Goal: Task Accomplishment & Management: Manage account settings

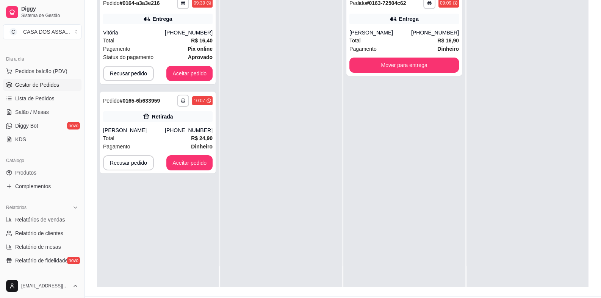
scroll to position [116, 0]
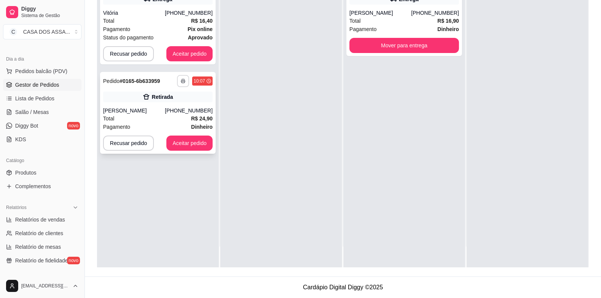
click at [183, 83] on button "button" at bounding box center [183, 81] width 12 height 12
click at [166, 107] on button "IMPRESSORA" at bounding box center [162, 107] width 55 height 12
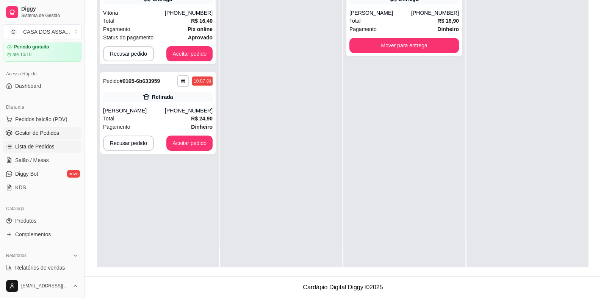
scroll to position [246, 0]
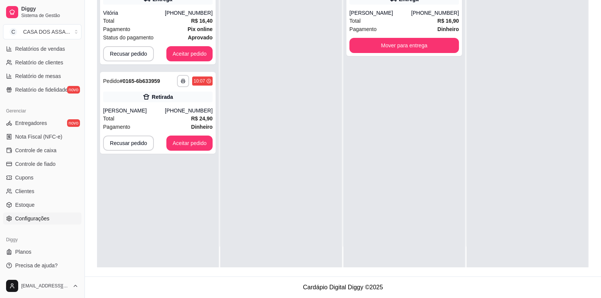
click at [31, 221] on span "Configurações" at bounding box center [32, 219] width 34 height 8
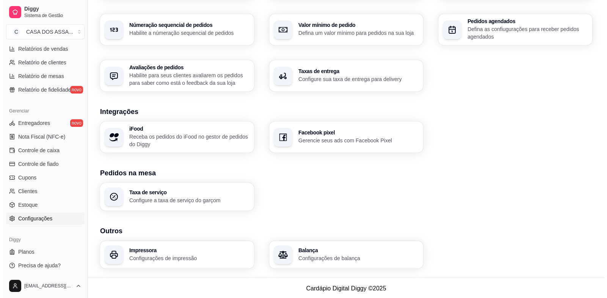
scroll to position [232, 0]
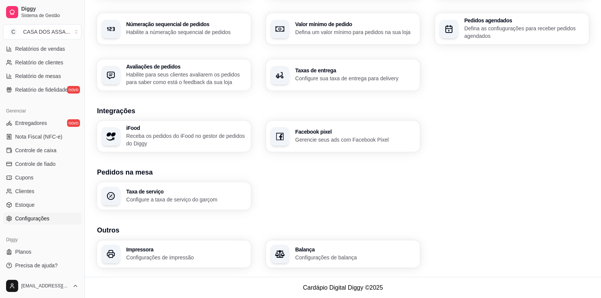
click at [172, 252] on h3 "Impressora" at bounding box center [186, 249] width 120 height 5
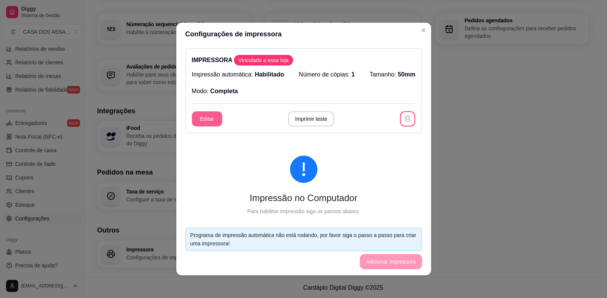
click at [201, 119] on button "Editar" at bounding box center [207, 118] width 30 height 15
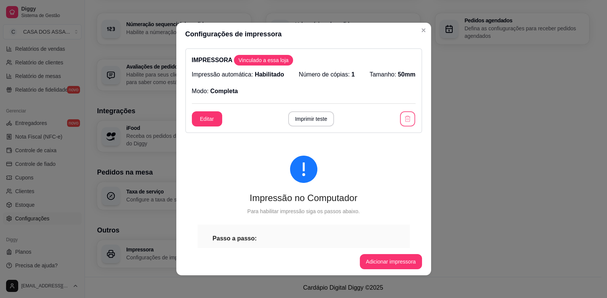
click at [404, 120] on icon "button" at bounding box center [408, 119] width 8 height 8
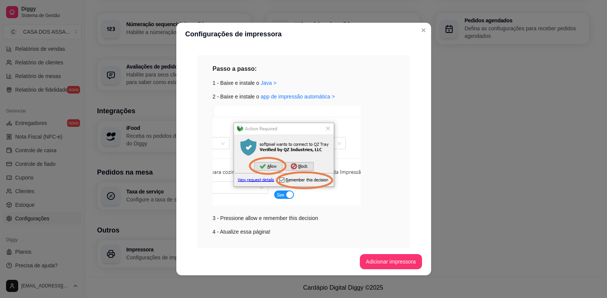
scroll to position [104, 0]
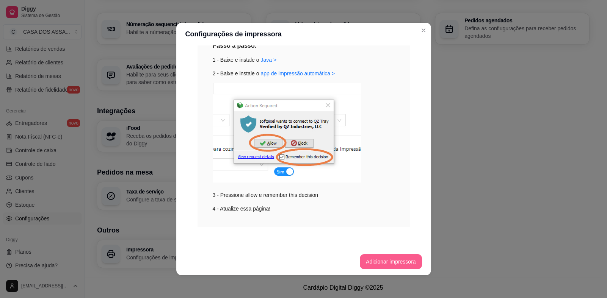
click at [388, 267] on button "Adicionar impressora" at bounding box center [391, 261] width 62 height 15
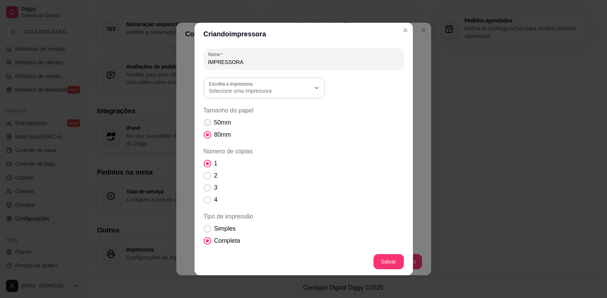
click at [221, 122] on span "50mm" at bounding box center [222, 122] width 17 height 9
click at [208, 124] on input "50mm" at bounding box center [205, 126] width 5 height 5
radio input "true"
click at [218, 230] on span "Simples" at bounding box center [225, 228] width 22 height 9
click at [208, 230] on input "Simples" at bounding box center [205, 232] width 5 height 5
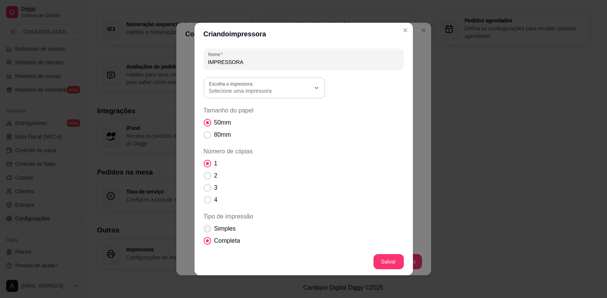
radio input "true"
click at [380, 263] on button "Salvar" at bounding box center [388, 261] width 30 height 15
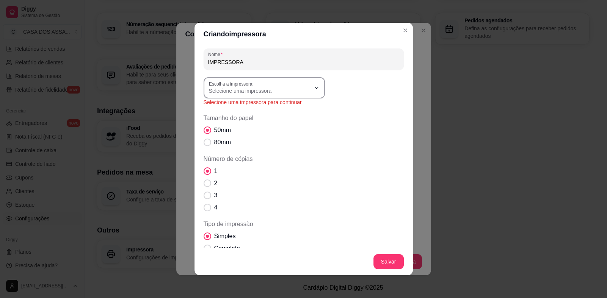
click at [241, 91] on span "Selecione uma impressora" at bounding box center [260, 91] width 102 height 8
click at [243, 111] on span "POS58 10.0.0.6" at bounding box center [257, 108] width 97 height 7
type input "POS58 10.0.0.6"
select select "POS58 10.0.0.6"
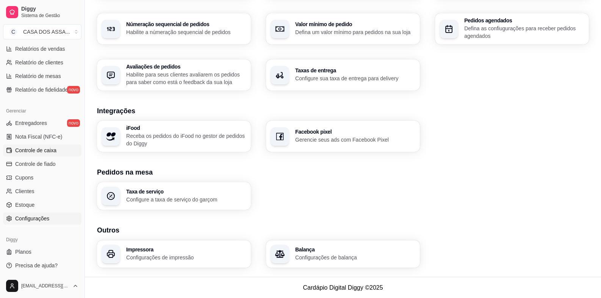
scroll to position [0, 0]
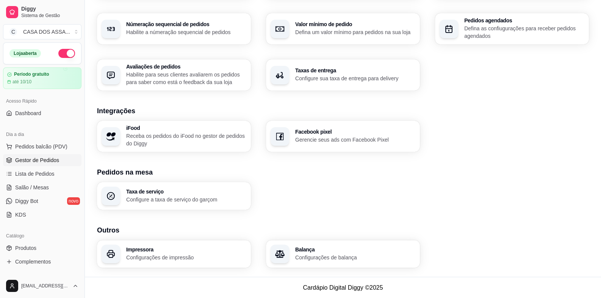
click at [41, 160] on span "Gestor de Pedidos" at bounding box center [37, 161] width 44 height 8
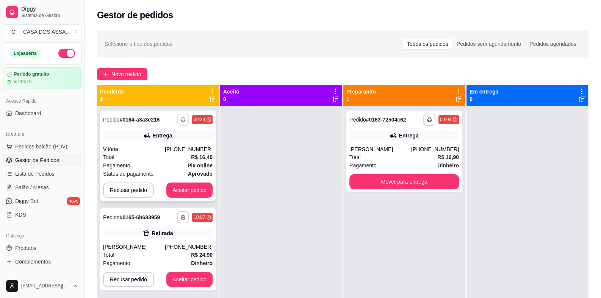
click at [182, 120] on rect "button" at bounding box center [183, 121] width 2 height 2
click at [168, 145] on button "IMPRESSORA" at bounding box center [162, 146] width 55 height 12
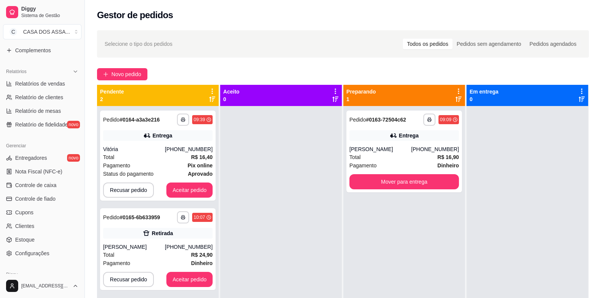
scroll to position [246, 0]
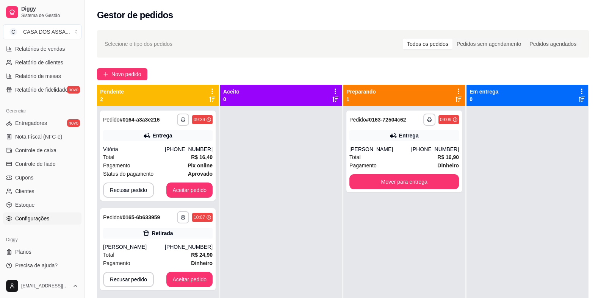
click at [43, 219] on span "Configurações" at bounding box center [32, 219] width 34 height 8
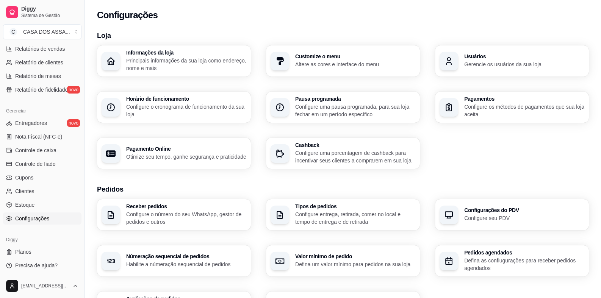
scroll to position [232, 0]
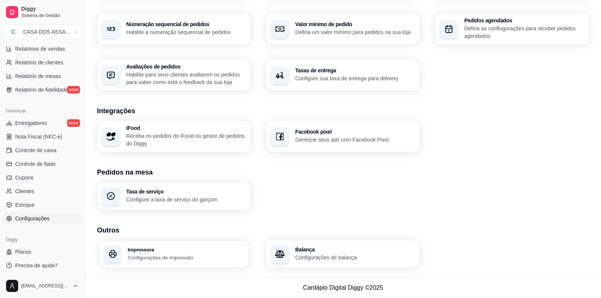
click at [159, 265] on div "Impressora Configurações de impressão" at bounding box center [173, 254] width 149 height 27
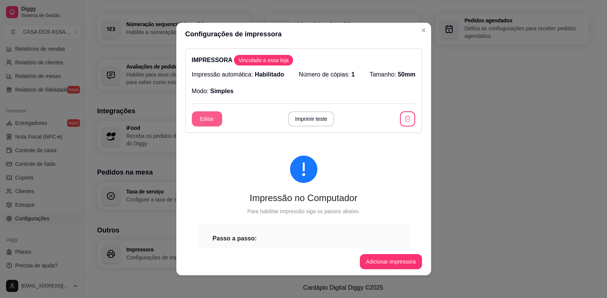
click at [212, 116] on button "Editar" at bounding box center [207, 118] width 30 height 15
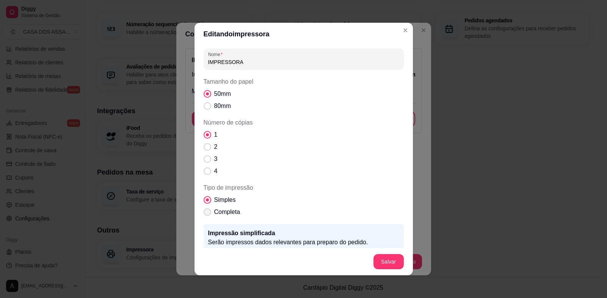
click at [218, 213] on span "Completa" at bounding box center [227, 212] width 26 height 9
click at [208, 214] on input "Completa" at bounding box center [205, 216] width 5 height 5
radio input "true"
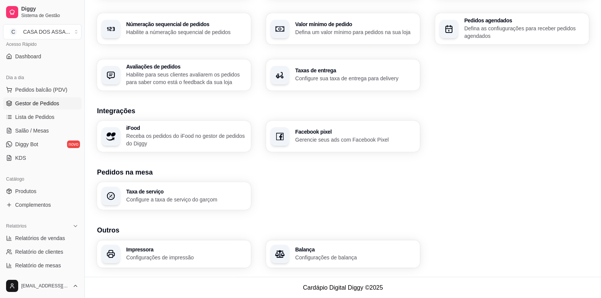
scroll to position [57, 0]
click at [38, 102] on span "Gestor de Pedidos" at bounding box center [37, 104] width 44 height 8
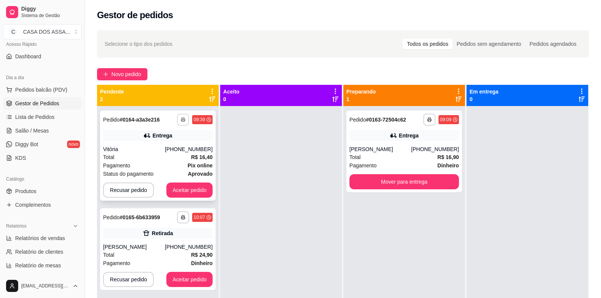
click at [182, 121] on icon "button" at bounding box center [183, 120] width 5 height 5
click at [169, 149] on button "IMPRESSORA" at bounding box center [161, 146] width 53 height 12
click at [190, 191] on button "Aceitar pedido" at bounding box center [189, 190] width 46 height 15
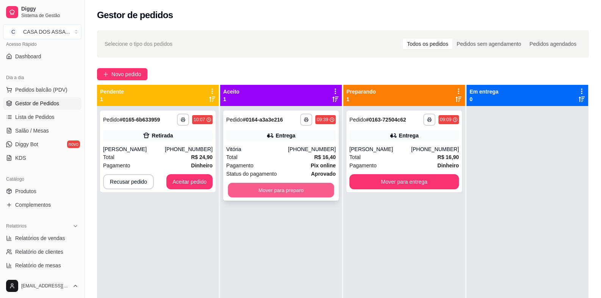
click at [286, 191] on button "Mover para preparo" at bounding box center [281, 190] width 106 height 15
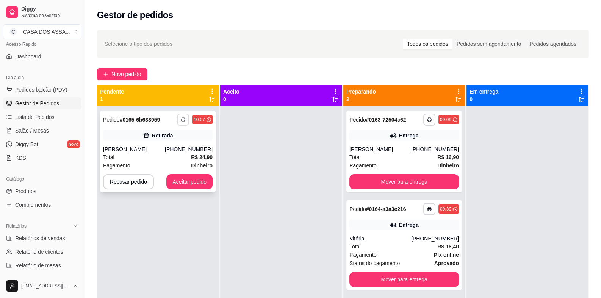
click at [182, 121] on icon "button" at bounding box center [183, 120] width 5 height 5
click at [165, 149] on button "IMPRESSORA" at bounding box center [162, 146] width 55 height 12
click at [194, 179] on button "Aceitar pedido" at bounding box center [189, 181] width 46 height 15
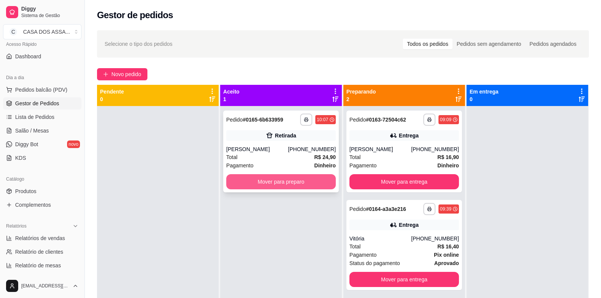
click at [282, 182] on button "Mover para preparo" at bounding box center [281, 181] width 110 height 15
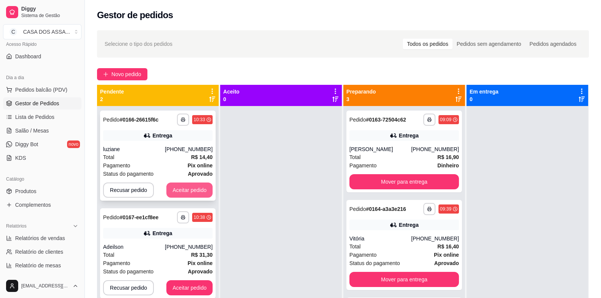
click at [184, 187] on button "Aceitar pedido" at bounding box center [189, 190] width 46 height 15
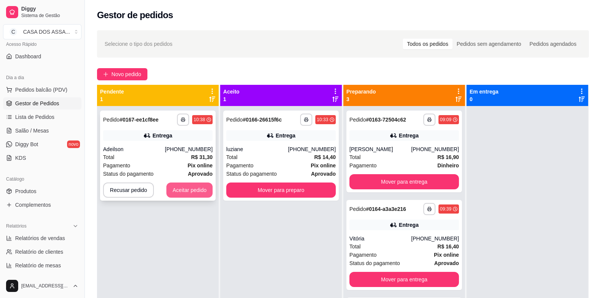
click at [184, 187] on button "Aceitar pedido" at bounding box center [189, 190] width 46 height 15
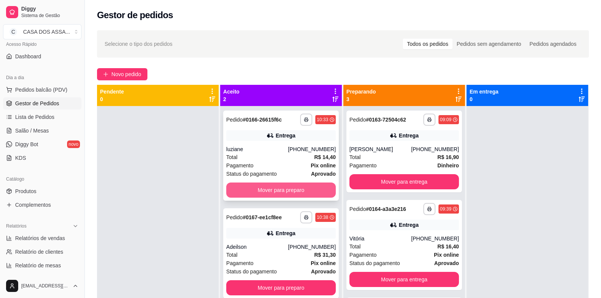
click at [273, 190] on button "Mover para preparo" at bounding box center [281, 190] width 110 height 15
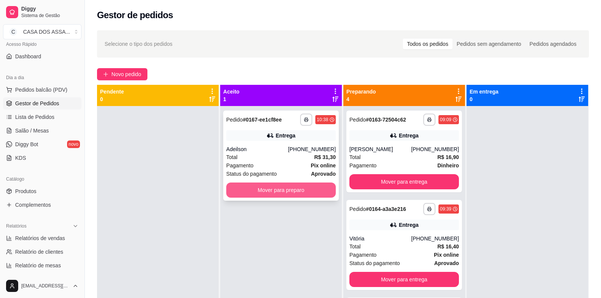
click at [303, 191] on button "Mover para preparo" at bounding box center [281, 190] width 110 height 15
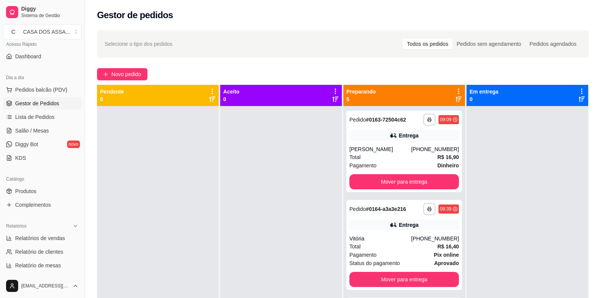
click at [124, 17] on h2 "Gestor de pedidos" at bounding box center [135, 15] width 76 height 12
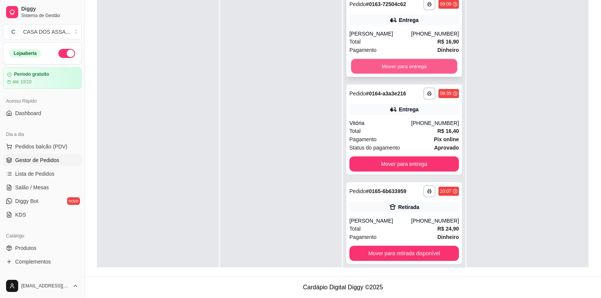
click at [406, 67] on button "Mover para entrega" at bounding box center [404, 66] width 106 height 15
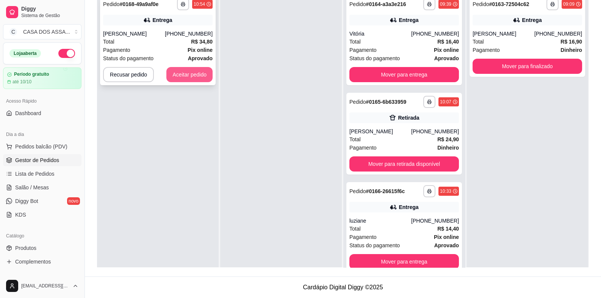
click at [194, 80] on button "Aceitar pedido" at bounding box center [189, 74] width 46 height 15
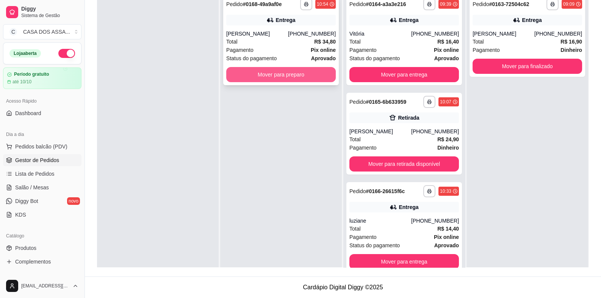
click at [289, 75] on button "Mover para preparo" at bounding box center [281, 74] width 110 height 15
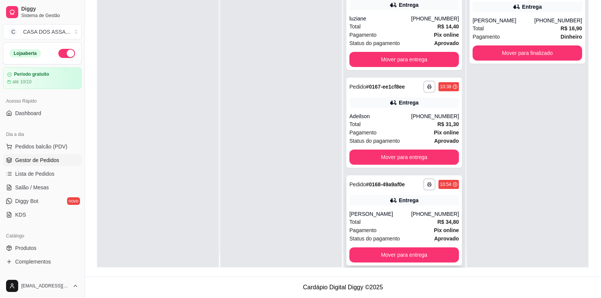
scroll to position [21, 0]
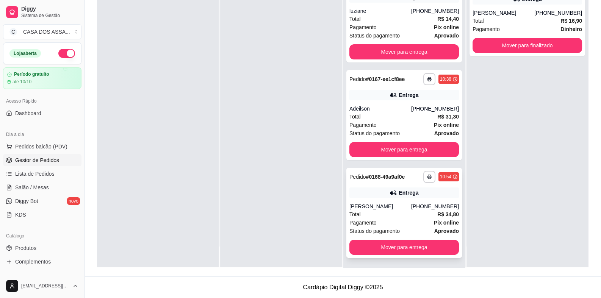
click at [378, 193] on div "Entrega" at bounding box center [405, 193] width 110 height 11
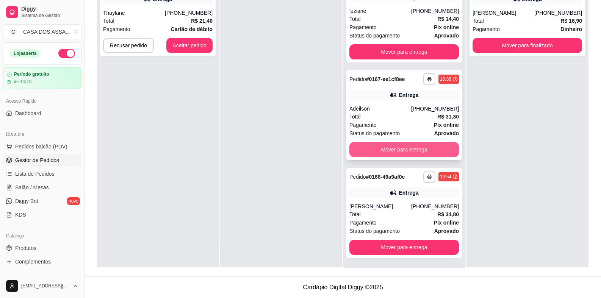
click at [387, 149] on button "Mover para entrega" at bounding box center [405, 149] width 110 height 15
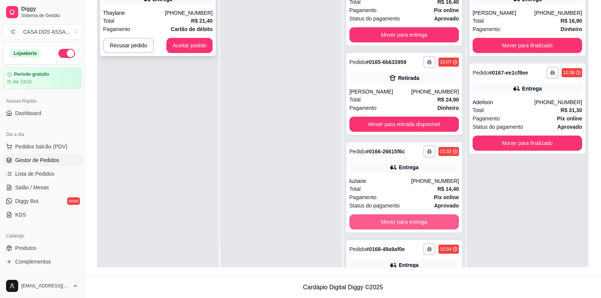
scroll to position [16, 0]
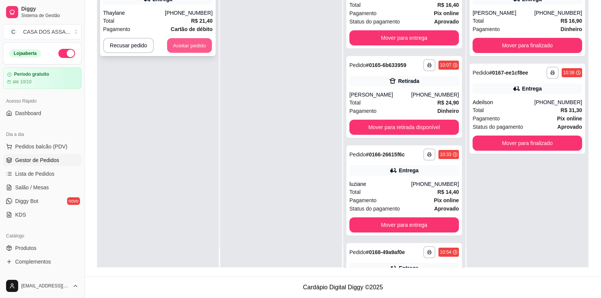
click at [193, 47] on button "Aceitar pedido" at bounding box center [189, 45] width 45 height 15
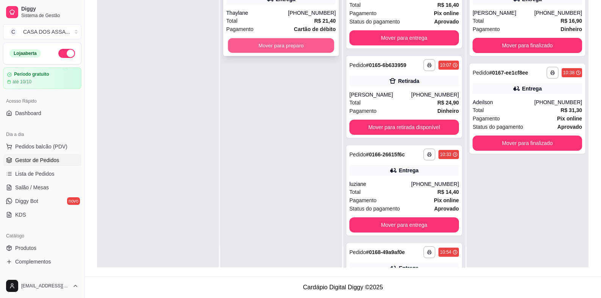
click at [297, 47] on button "Mover para preparo" at bounding box center [281, 45] width 106 height 15
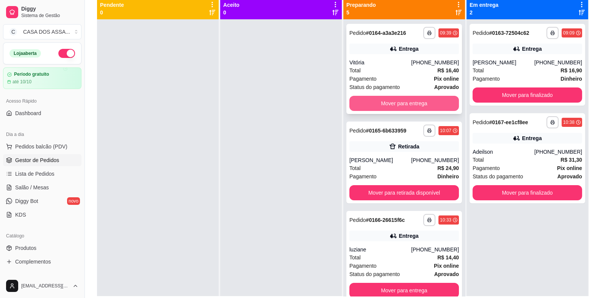
scroll to position [39, 0]
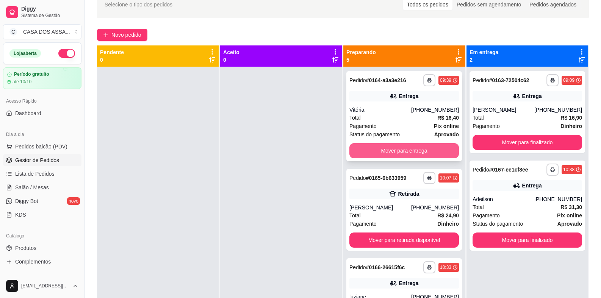
click at [397, 152] on button "Mover para entrega" at bounding box center [405, 150] width 110 height 15
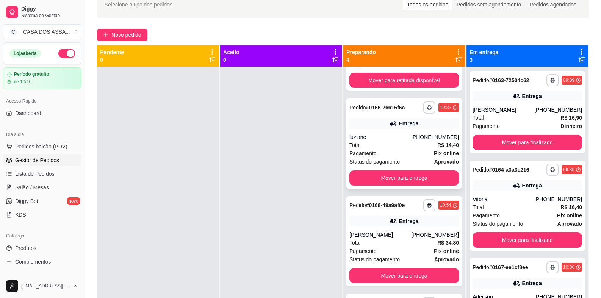
scroll to position [75, 0]
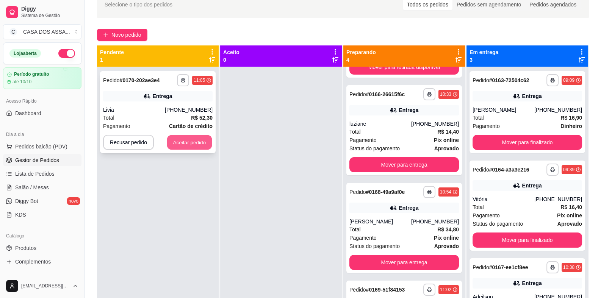
click at [186, 143] on button "Aceitar pedido" at bounding box center [189, 142] width 45 height 15
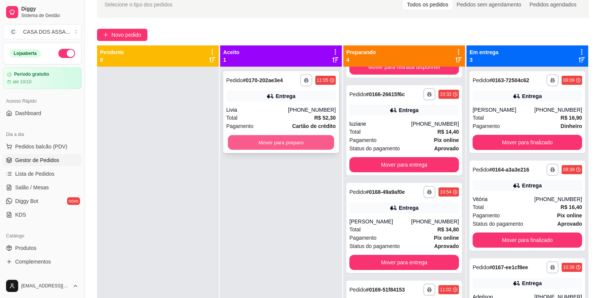
click at [265, 140] on button "Mover para preparo" at bounding box center [281, 142] width 106 height 15
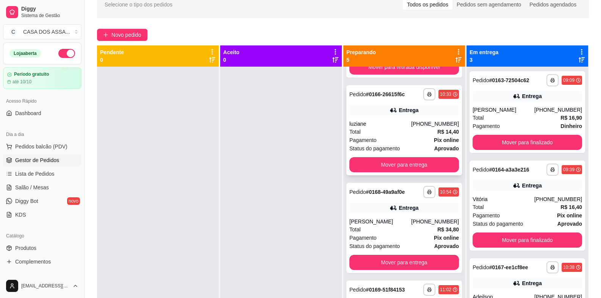
click at [387, 118] on div "**********" at bounding box center [404, 130] width 116 height 90
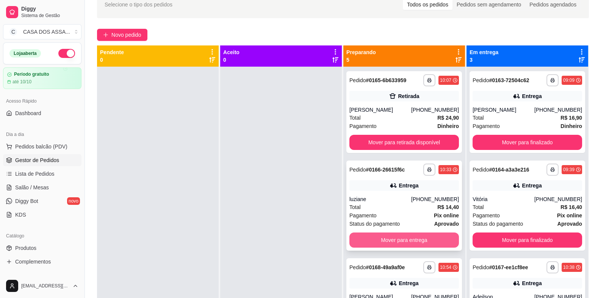
click at [400, 240] on button "Mover para entrega" at bounding box center [405, 240] width 110 height 15
click at [402, 239] on button "Mover para entrega" at bounding box center [404, 240] width 106 height 15
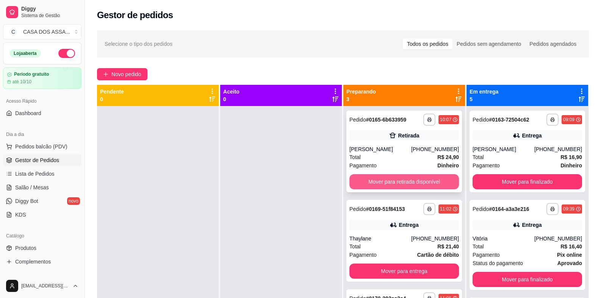
click at [411, 185] on button "Mover para retirada disponível" at bounding box center [405, 181] width 110 height 15
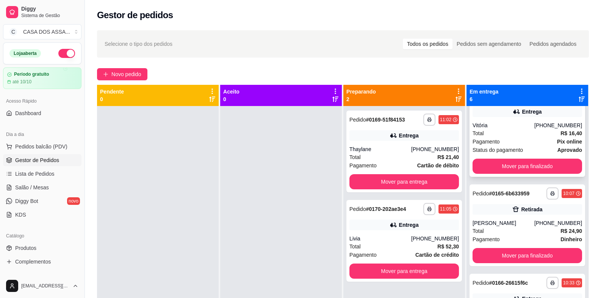
scroll to position [114, 0]
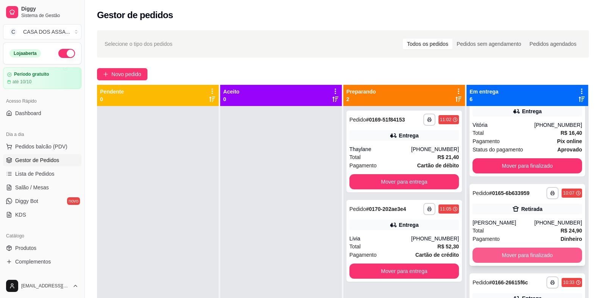
click at [528, 256] on button "Mover para finalizado" at bounding box center [528, 255] width 110 height 15
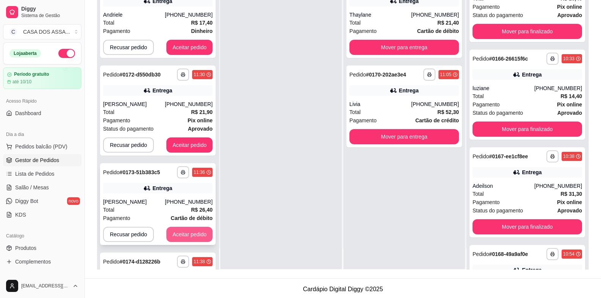
click at [185, 236] on button "Aceitar pedido" at bounding box center [189, 234] width 46 height 15
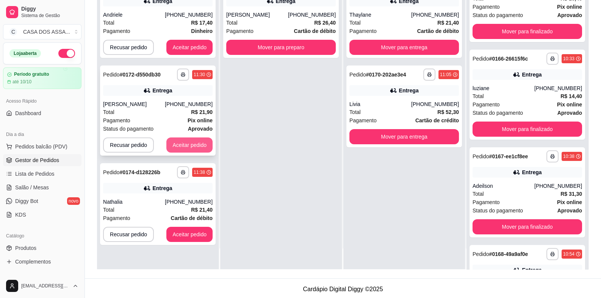
click at [187, 147] on button "Aceitar pedido" at bounding box center [189, 145] width 46 height 15
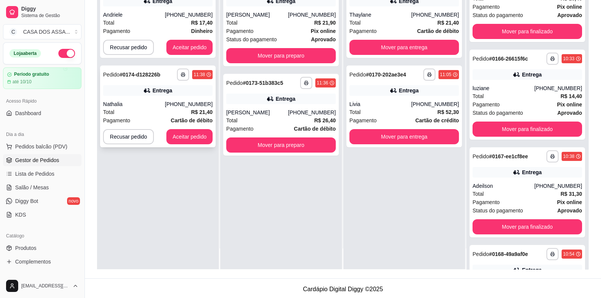
click at [190, 145] on div "**********" at bounding box center [158, 107] width 116 height 82
click at [180, 137] on button "Aceitar pedido" at bounding box center [189, 136] width 46 height 15
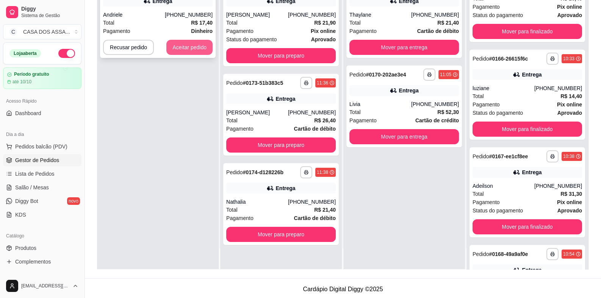
click at [196, 47] on button "Aceitar pedido" at bounding box center [189, 47] width 46 height 15
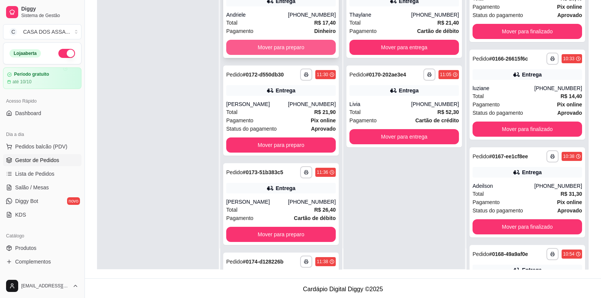
click at [296, 49] on button "Mover para preparo" at bounding box center [281, 47] width 110 height 15
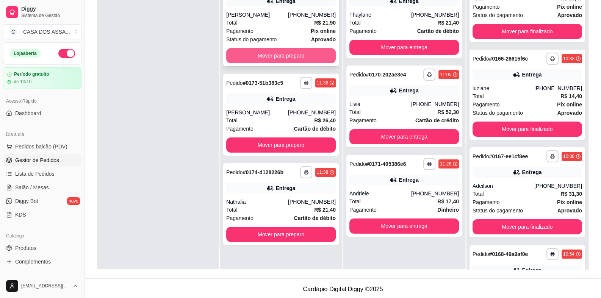
click at [281, 56] on button "Mover para preparo" at bounding box center [281, 55] width 110 height 15
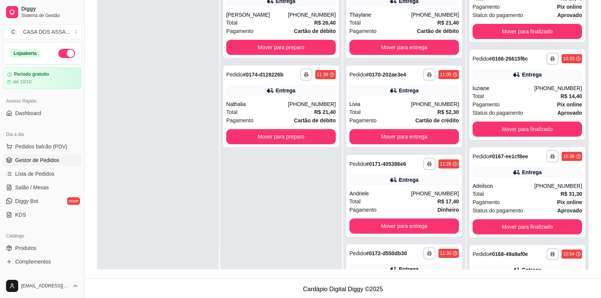
click at [281, 56] on div "**********" at bounding box center [281, 17] width 116 height 82
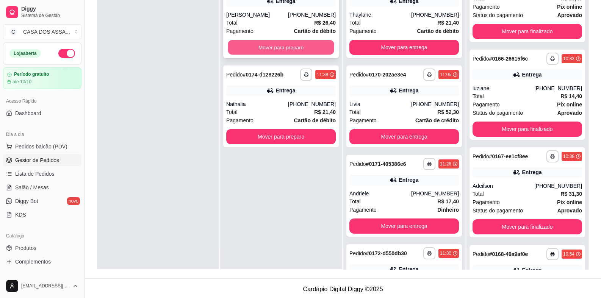
click at [262, 49] on button "Mover para preparo" at bounding box center [281, 47] width 106 height 15
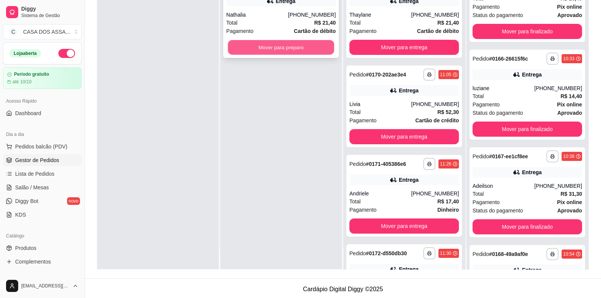
click at [272, 41] on button "Mover para preparo" at bounding box center [281, 47] width 106 height 15
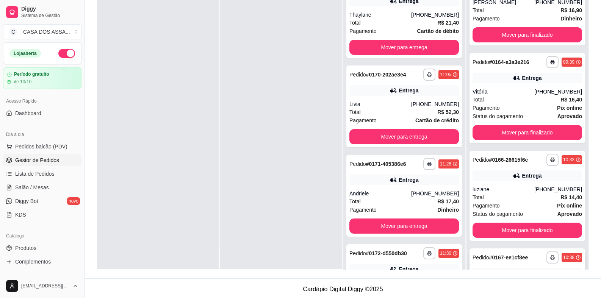
scroll to position [0, 0]
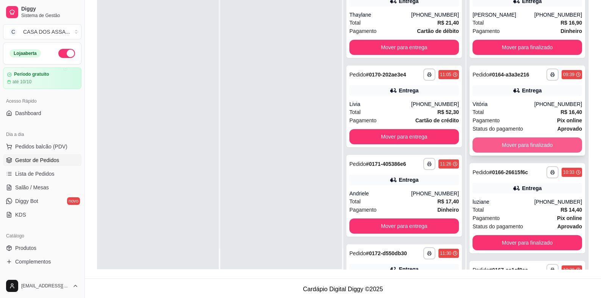
click at [518, 146] on button "Mover para finalizado" at bounding box center [528, 145] width 110 height 15
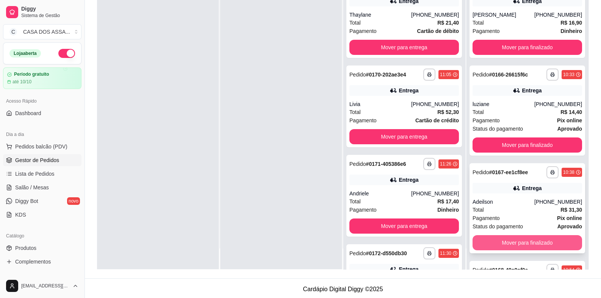
click at [510, 241] on button "Mover para finalizado" at bounding box center [528, 242] width 110 height 15
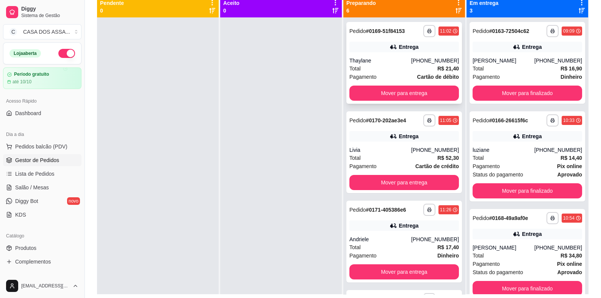
scroll to position [75, 0]
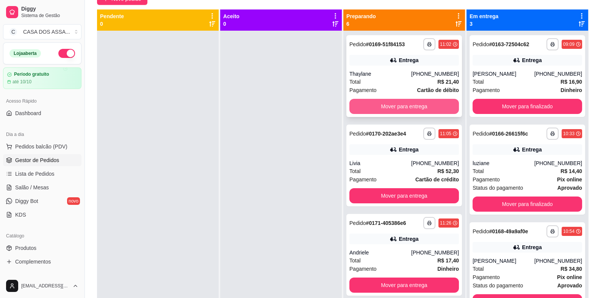
click at [403, 103] on button "Mover para entrega" at bounding box center [405, 106] width 110 height 15
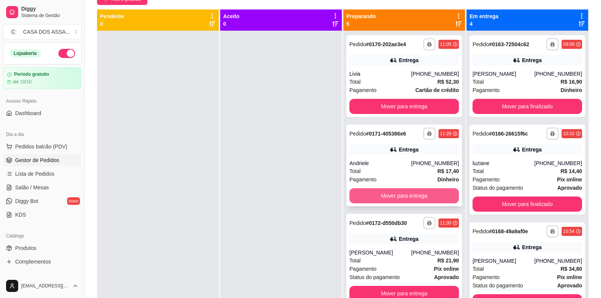
click at [392, 194] on button "Mover para entrega" at bounding box center [405, 195] width 110 height 15
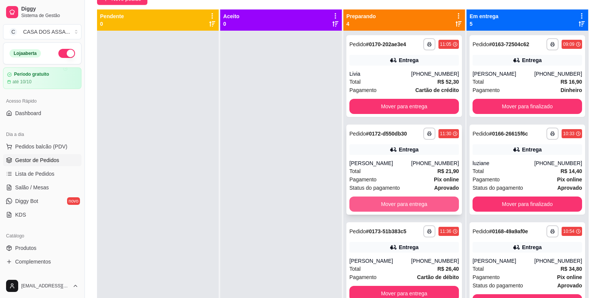
click at [395, 203] on button "Mover para entrega" at bounding box center [405, 204] width 110 height 15
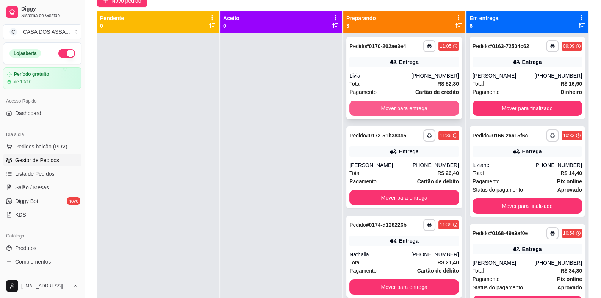
scroll to position [0, 0]
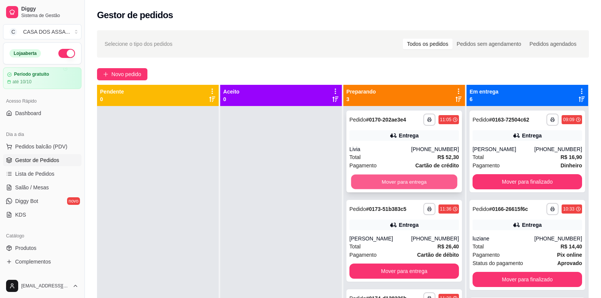
click at [411, 179] on button "Mover para entrega" at bounding box center [404, 182] width 106 height 15
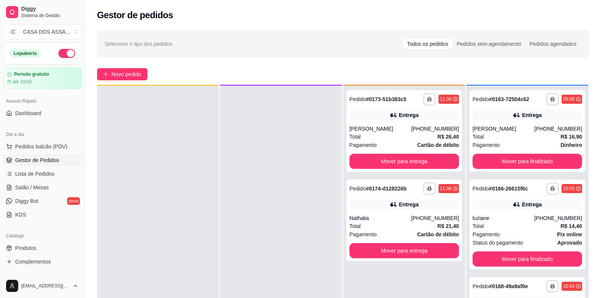
scroll to position [21, 0]
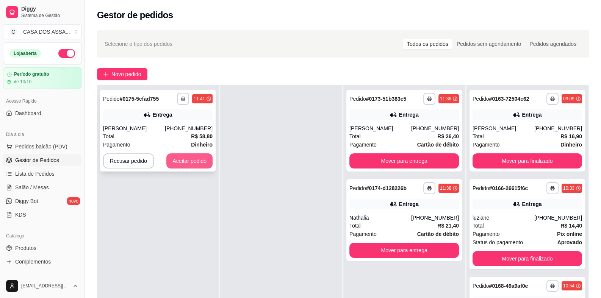
click at [194, 163] on button "Aceitar pedido" at bounding box center [189, 161] width 46 height 15
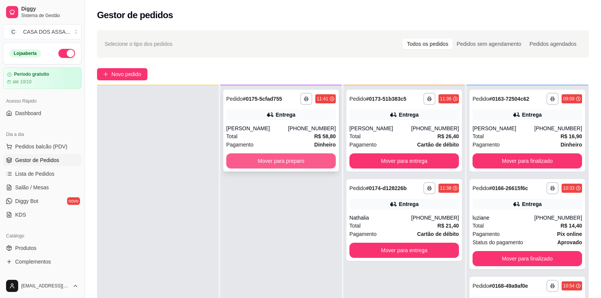
click at [284, 166] on button "Mover para preparo" at bounding box center [281, 161] width 110 height 15
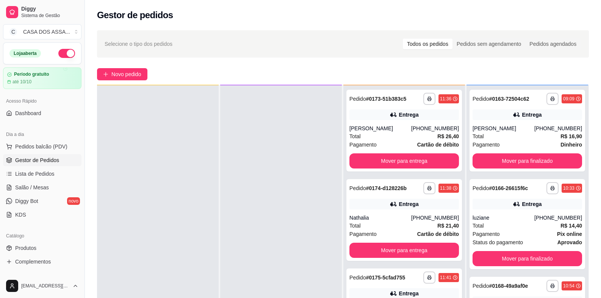
click at [534, 30] on div "**********" at bounding box center [343, 209] width 516 height 367
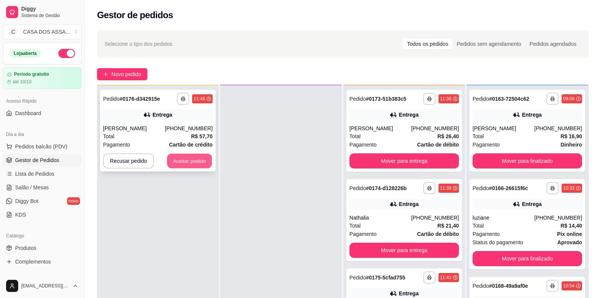
click at [188, 159] on button "Aceitar pedido" at bounding box center [189, 161] width 45 height 15
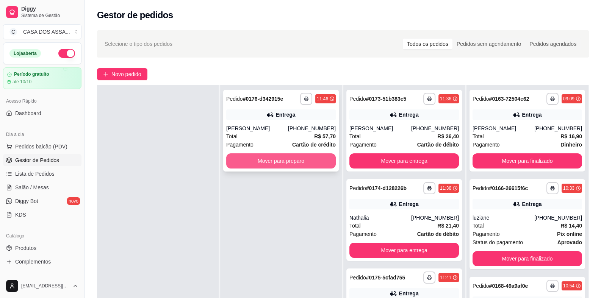
click at [287, 160] on button "Mover para preparo" at bounding box center [281, 161] width 110 height 15
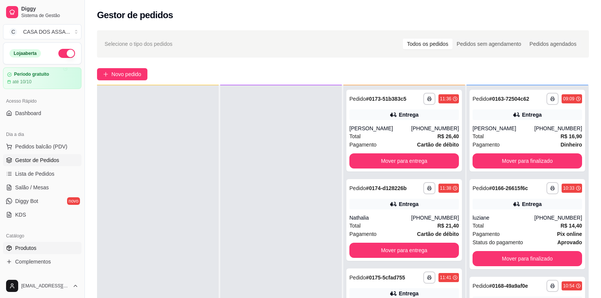
click at [43, 248] on link "Produtos" at bounding box center [42, 248] width 78 height 12
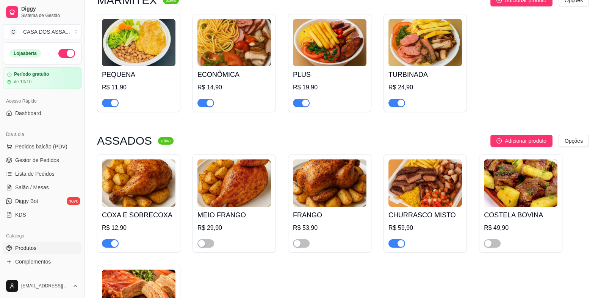
scroll to position [114, 0]
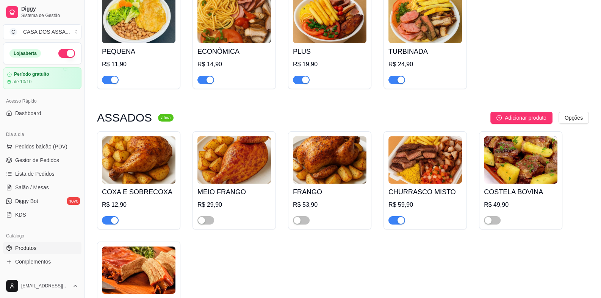
click at [110, 221] on span "button" at bounding box center [110, 220] width 17 height 8
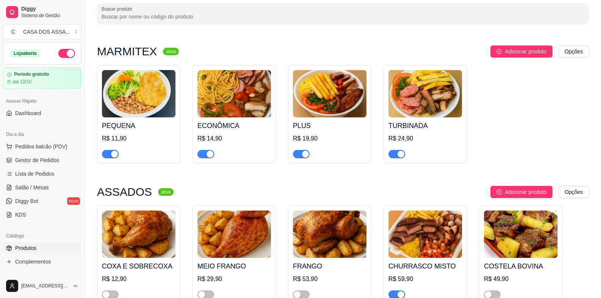
scroll to position [0, 0]
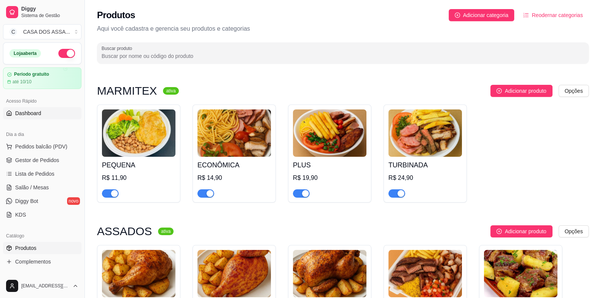
click at [44, 116] on link "Dashboard" at bounding box center [42, 113] width 78 height 12
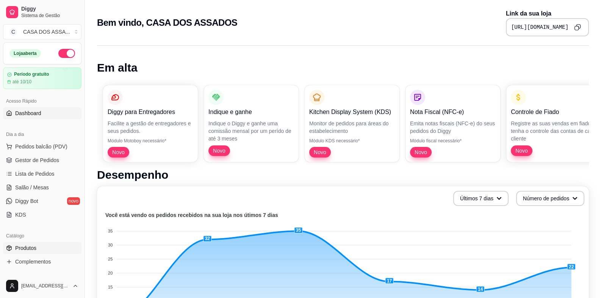
click at [33, 249] on span "Produtos" at bounding box center [25, 249] width 21 height 8
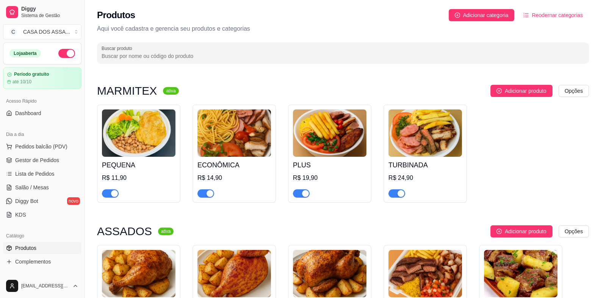
click at [110, 196] on span "button" at bounding box center [110, 194] width 17 height 8
click at [32, 111] on span "Dashboard" at bounding box center [28, 114] width 26 height 8
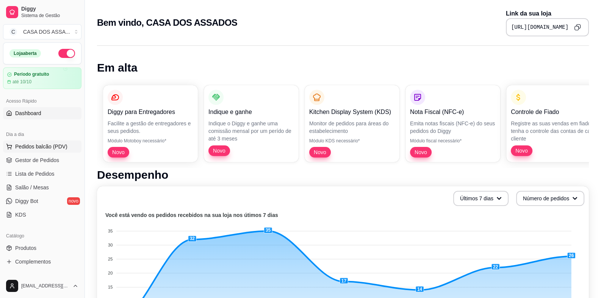
click at [43, 145] on span "Pedidos balcão (PDV)" at bounding box center [41, 147] width 52 height 8
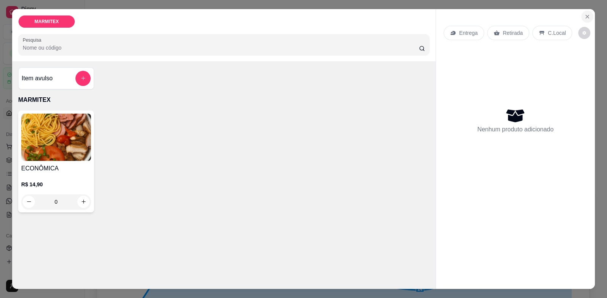
click at [584, 17] on icon "Close" at bounding box center [587, 17] width 6 height 6
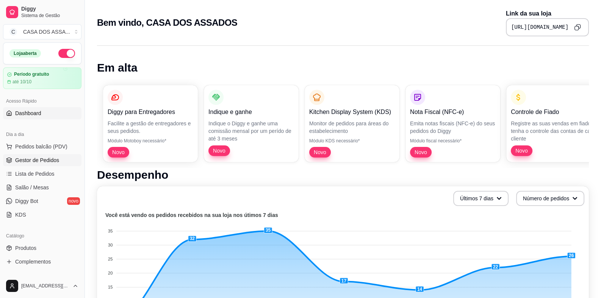
click at [42, 160] on span "Gestor de Pedidos" at bounding box center [37, 161] width 44 height 8
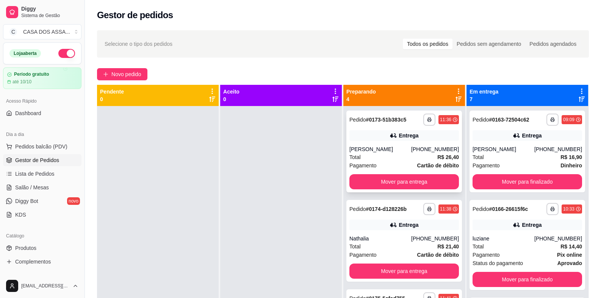
click at [384, 127] on div "**********" at bounding box center [404, 152] width 116 height 82
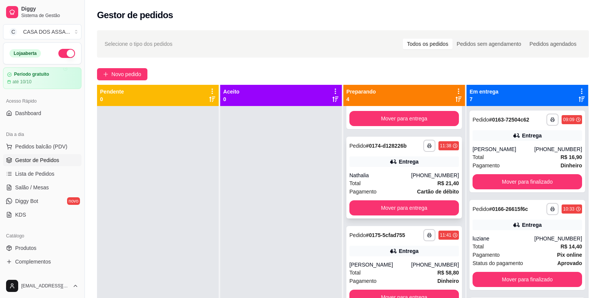
scroll to position [66, 0]
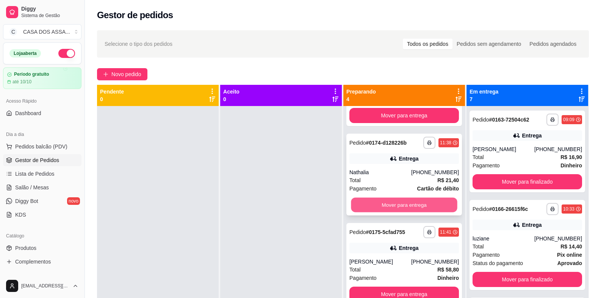
click at [395, 204] on button "Mover para entrega" at bounding box center [404, 205] width 106 height 15
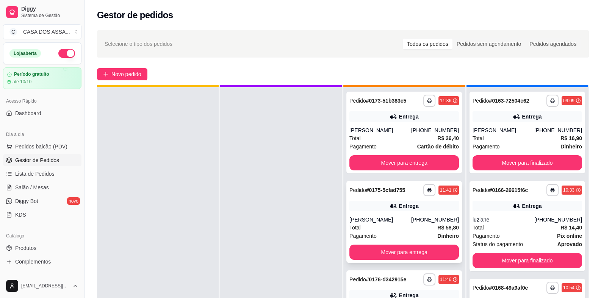
scroll to position [21, 0]
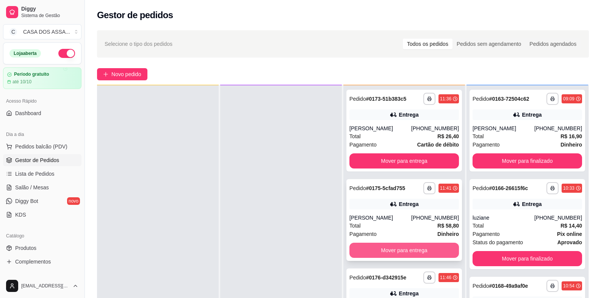
click at [400, 248] on button "Mover para entrega" at bounding box center [405, 250] width 110 height 15
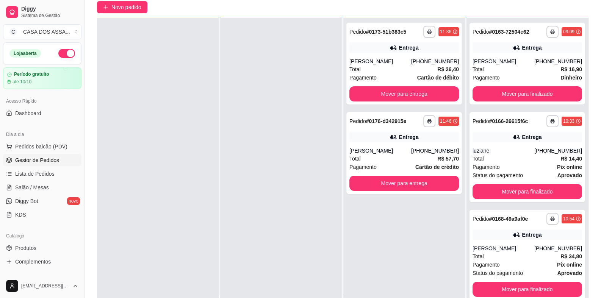
scroll to position [75, 0]
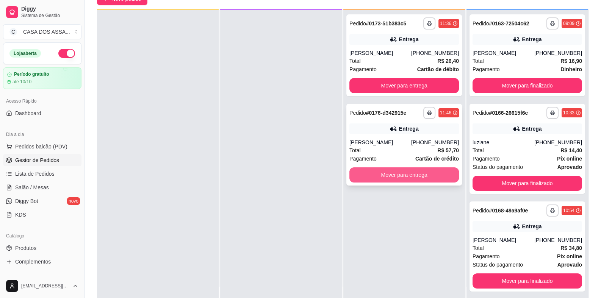
click at [398, 177] on button "Mover para entrega" at bounding box center [405, 175] width 110 height 15
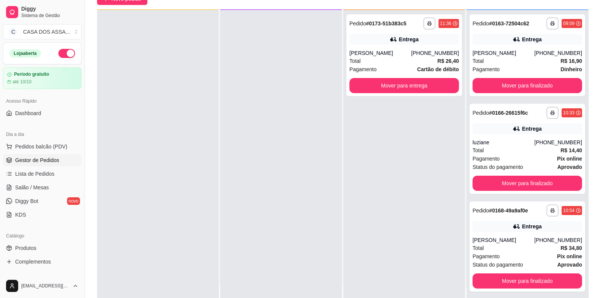
scroll to position [0, 0]
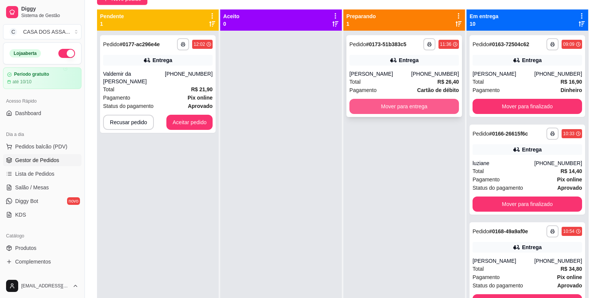
click at [409, 109] on button "Mover para entrega" at bounding box center [405, 106] width 110 height 15
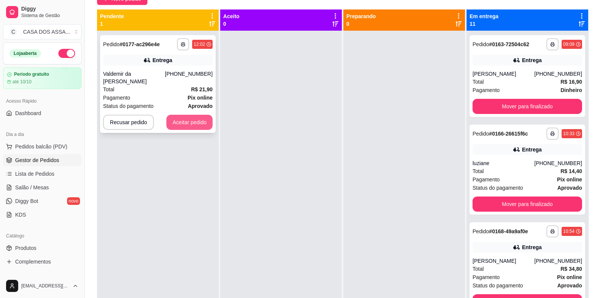
click at [186, 119] on button "Aceitar pedido" at bounding box center [189, 122] width 46 height 15
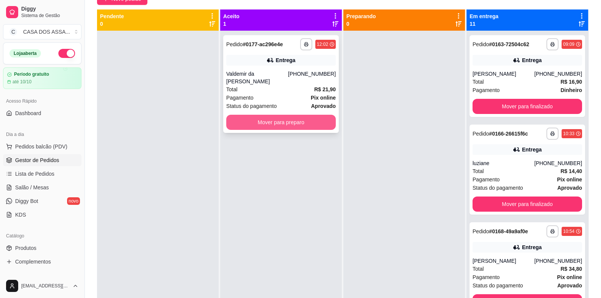
click at [320, 122] on button "Mover para preparo" at bounding box center [281, 122] width 110 height 15
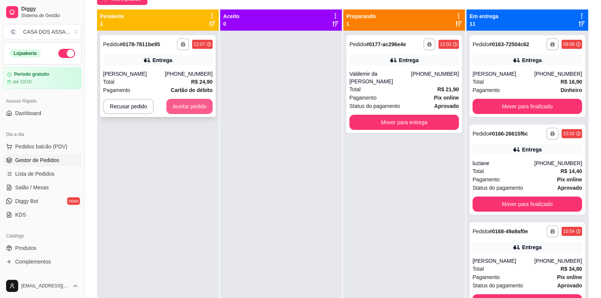
click at [198, 109] on button "Aceitar pedido" at bounding box center [189, 106] width 46 height 15
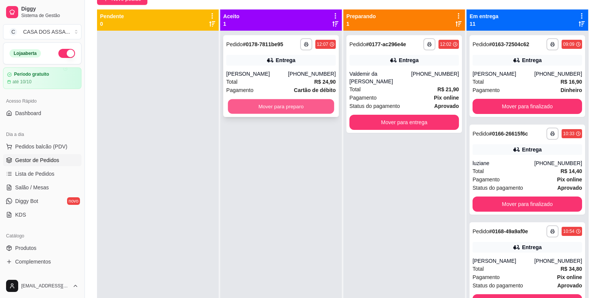
click at [280, 110] on button "Mover para preparo" at bounding box center [281, 106] width 106 height 15
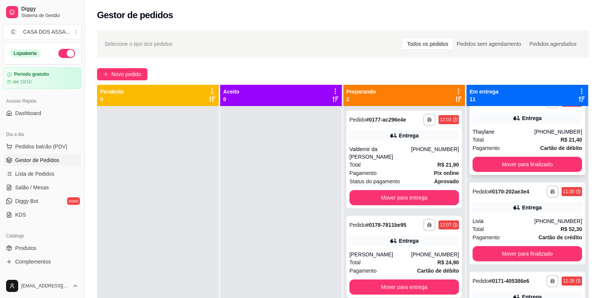
scroll to position [303, 0]
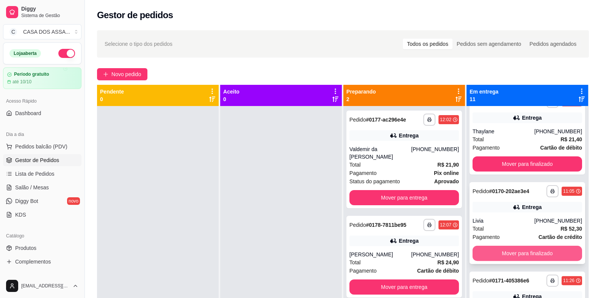
click at [518, 254] on button "Mover para finalizado" at bounding box center [528, 253] width 110 height 15
click at [521, 256] on button "Mover para finalizado" at bounding box center [528, 253] width 110 height 15
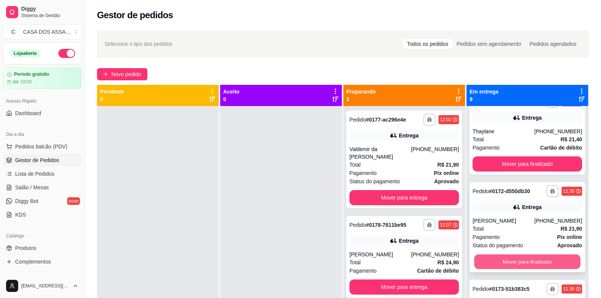
click at [546, 259] on button "Mover para finalizado" at bounding box center [527, 262] width 106 height 15
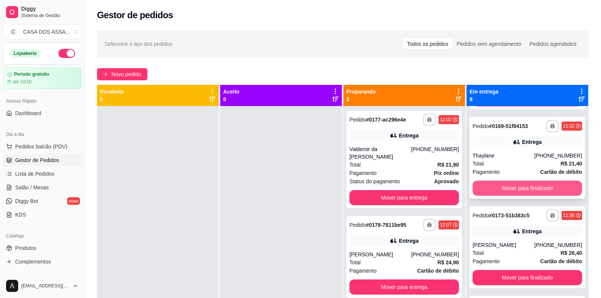
scroll to position [265, 0]
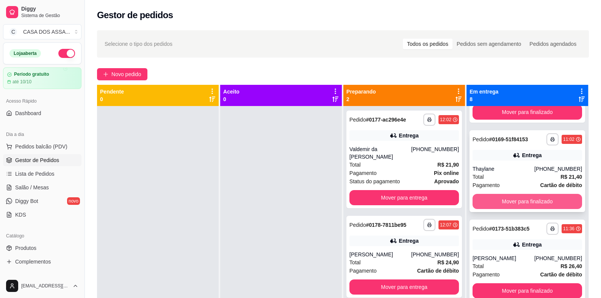
click at [521, 202] on button "Mover para finalizado" at bounding box center [528, 201] width 110 height 15
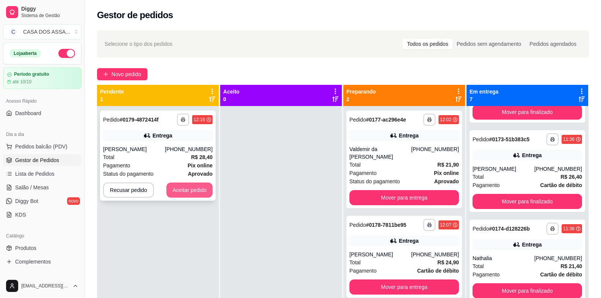
click at [193, 193] on button "Aceitar pedido" at bounding box center [189, 190] width 46 height 15
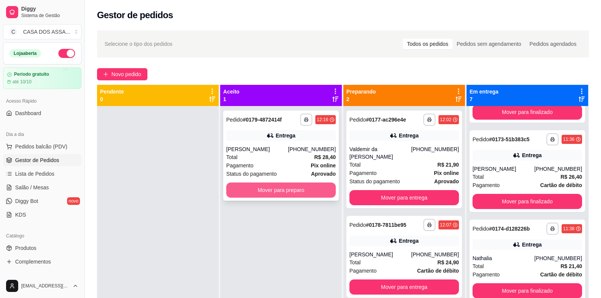
click at [279, 192] on button "Mover para preparo" at bounding box center [281, 190] width 110 height 15
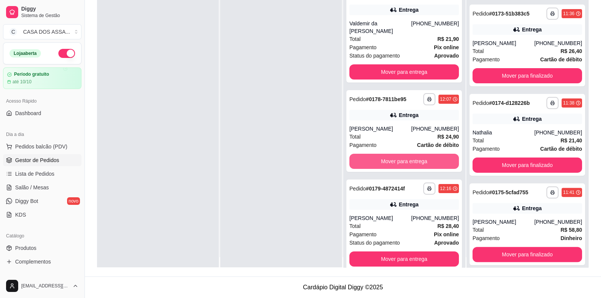
scroll to position [0, 0]
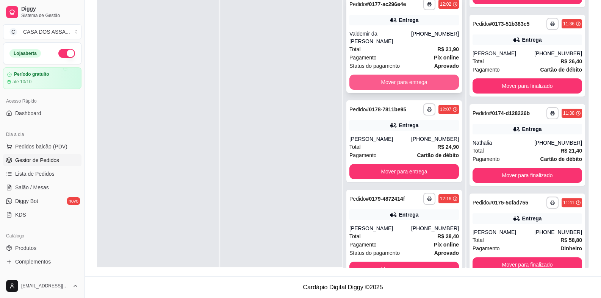
click at [405, 81] on button "Mover para entrega" at bounding box center [405, 82] width 110 height 15
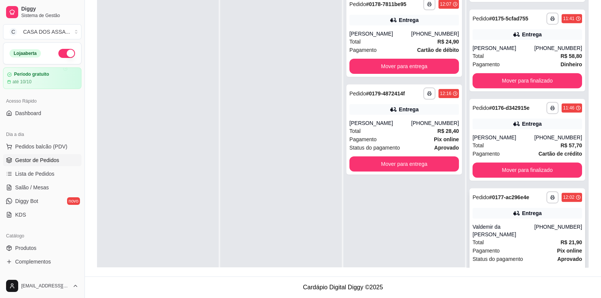
scroll to position [457, 0]
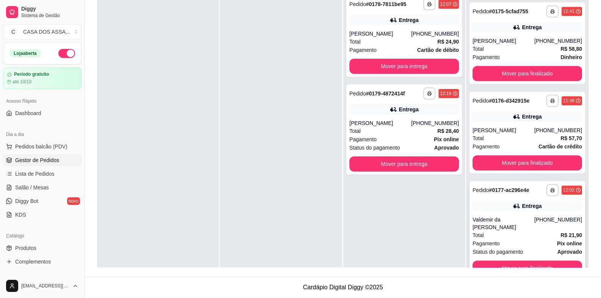
click at [498, 210] on div "Entrega" at bounding box center [528, 206] width 110 height 11
click at [400, 164] on button "Mover para entrega" at bounding box center [405, 164] width 110 height 15
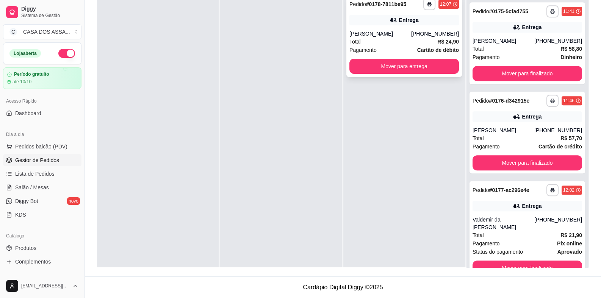
click at [395, 29] on div "**********" at bounding box center [404, 36] width 116 height 82
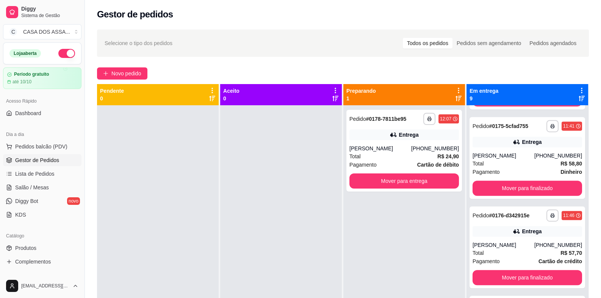
scroll to position [0, 0]
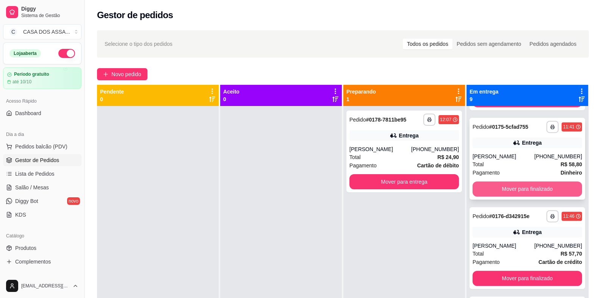
click at [513, 188] on button "Mover para finalizado" at bounding box center [528, 189] width 110 height 15
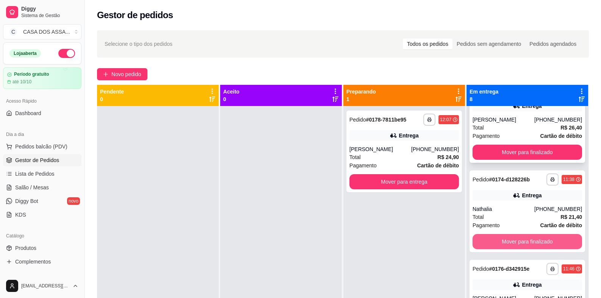
scroll to position [267, 0]
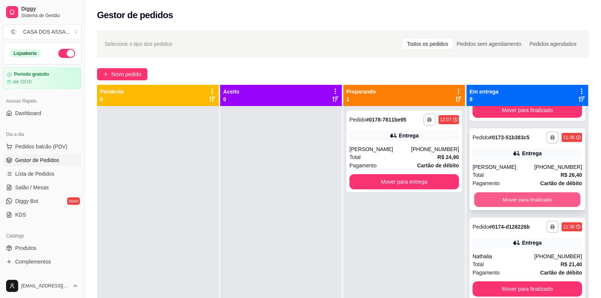
click at [514, 201] on button "Mover para finalizado" at bounding box center [527, 200] width 106 height 15
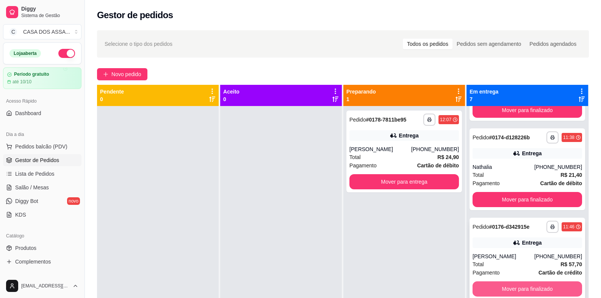
click at [520, 288] on button "Mover para finalizado" at bounding box center [528, 289] width 110 height 15
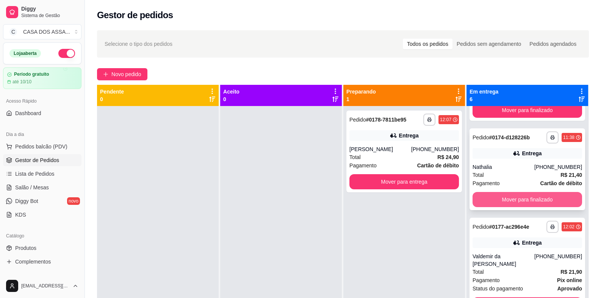
click at [510, 196] on button "Mover para finalizado" at bounding box center [528, 199] width 110 height 15
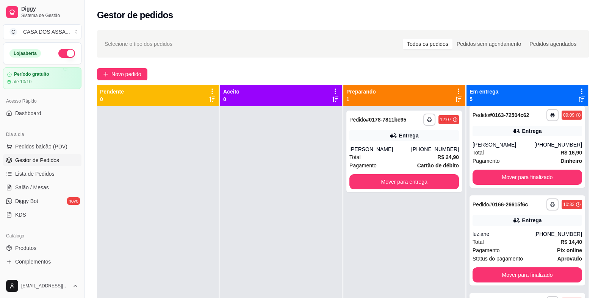
scroll to position [0, 0]
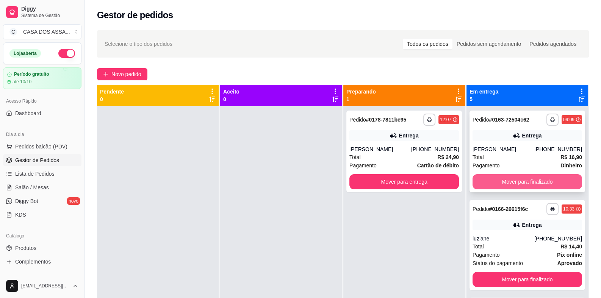
click at [503, 183] on button "Mover para finalizado" at bounding box center [528, 181] width 110 height 15
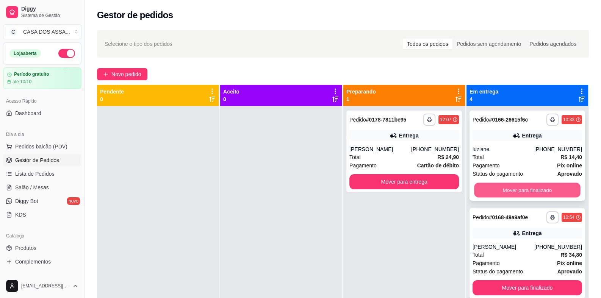
click at [512, 190] on button "Mover para finalizado" at bounding box center [527, 190] width 106 height 15
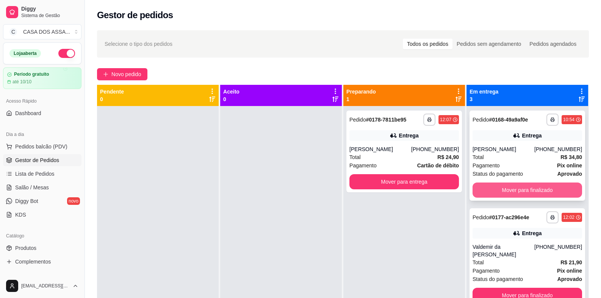
click at [513, 190] on button "Mover para finalizado" at bounding box center [528, 190] width 110 height 15
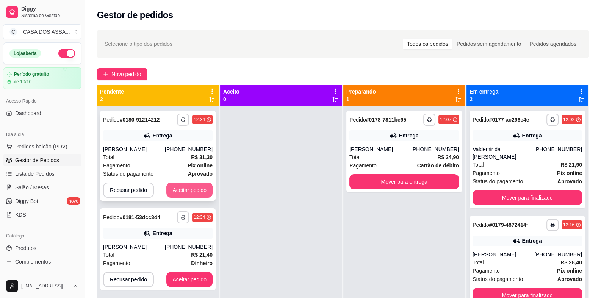
click at [183, 187] on button "Aceitar pedido" at bounding box center [189, 190] width 46 height 15
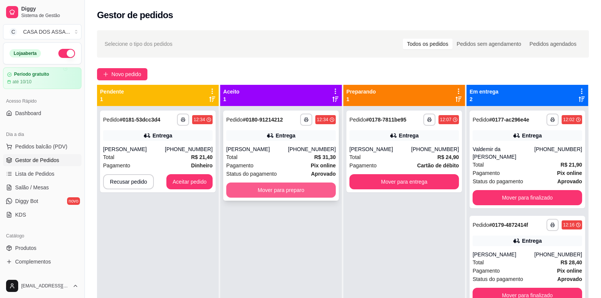
click at [261, 192] on button "Mover para preparo" at bounding box center [281, 190] width 110 height 15
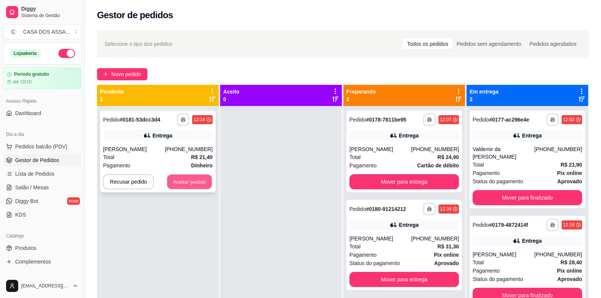
click at [193, 182] on button "Aceitar pedido" at bounding box center [189, 182] width 45 height 15
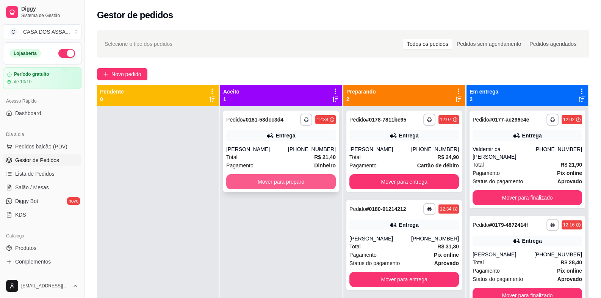
click at [269, 182] on button "Mover para preparo" at bounding box center [281, 181] width 110 height 15
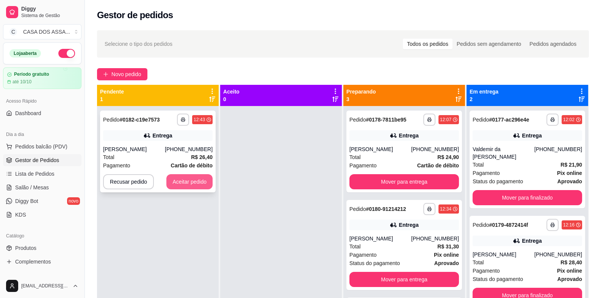
click at [180, 181] on button "Aceitar pedido" at bounding box center [189, 181] width 46 height 15
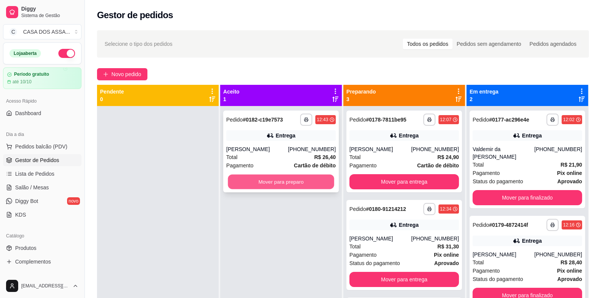
click at [281, 180] on button "Mover para preparo" at bounding box center [281, 182] width 106 height 15
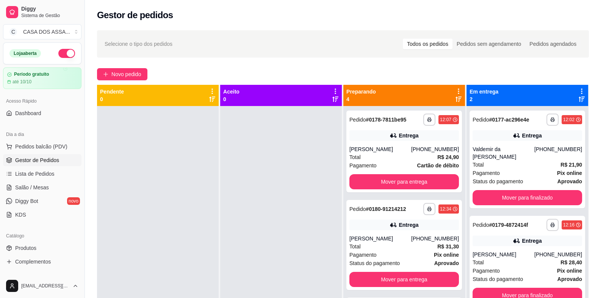
click at [267, 132] on div at bounding box center [281, 255] width 122 height 298
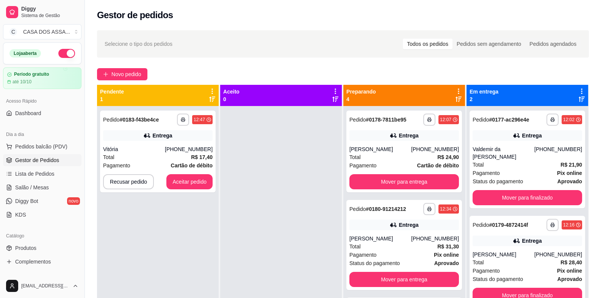
drag, startPoint x: 215, startPoint y: 64, endPoint x: 208, endPoint y: 70, distance: 8.9
click at [215, 64] on div "**********" at bounding box center [343, 209] width 516 height 367
click at [186, 183] on button "Aceitar pedido" at bounding box center [189, 181] width 46 height 15
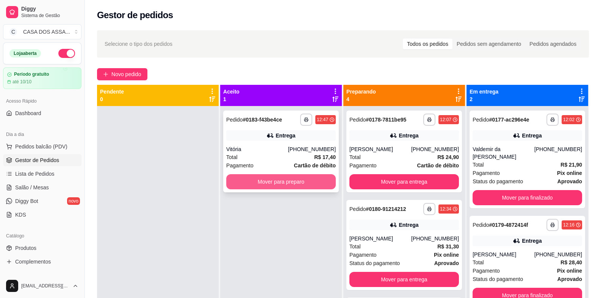
click at [279, 183] on button "Mover para preparo" at bounding box center [281, 181] width 110 height 15
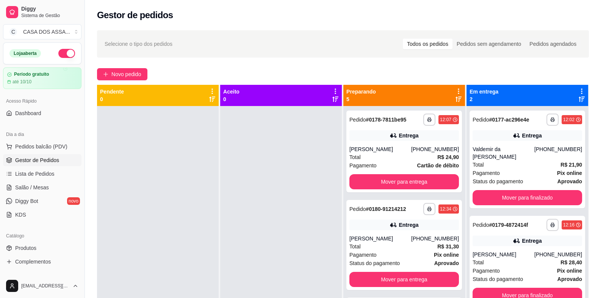
click at [233, 143] on div at bounding box center [281, 255] width 122 height 298
click at [151, 20] on h2 "Gestor de pedidos" at bounding box center [135, 15] width 76 height 12
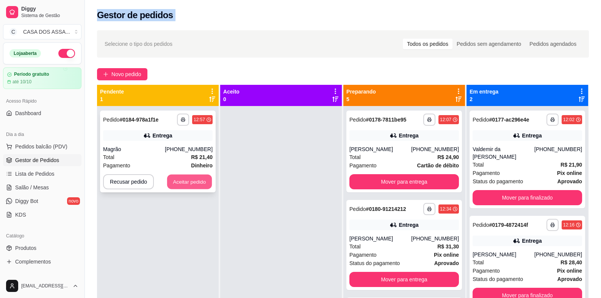
click at [194, 186] on button "Aceitar pedido" at bounding box center [189, 182] width 45 height 15
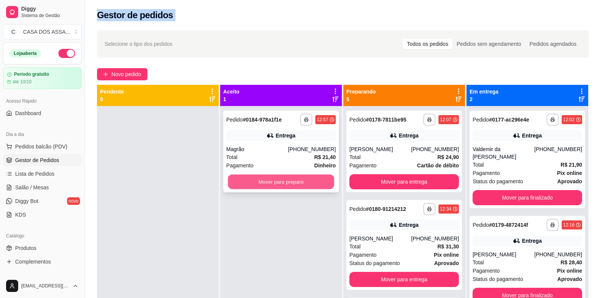
click at [278, 183] on button "Mover para preparo" at bounding box center [281, 182] width 106 height 15
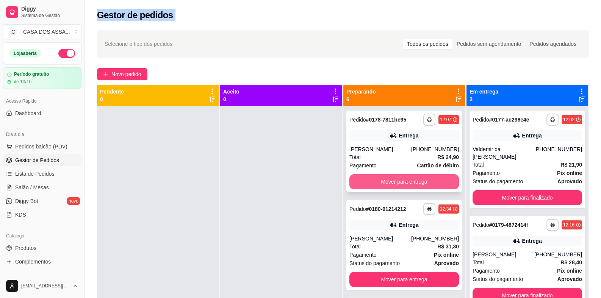
click at [400, 181] on button "Mover para entrega" at bounding box center [405, 181] width 110 height 15
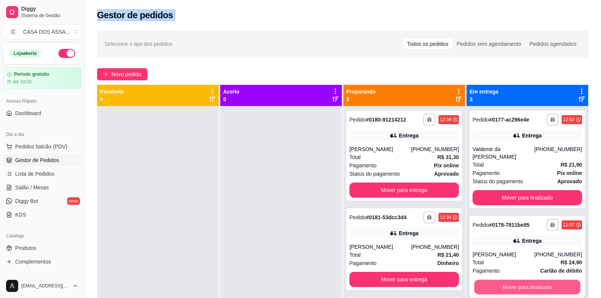
click at [520, 288] on button "Mover para finalizado" at bounding box center [527, 287] width 106 height 15
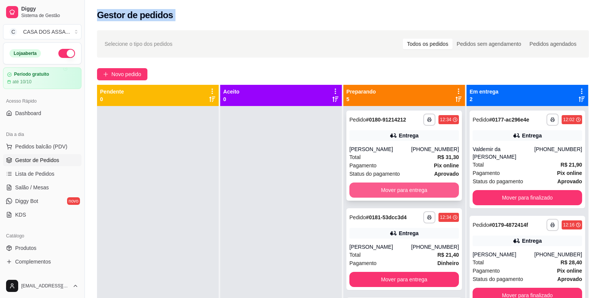
click at [426, 190] on button "Mover para entrega" at bounding box center [405, 190] width 110 height 15
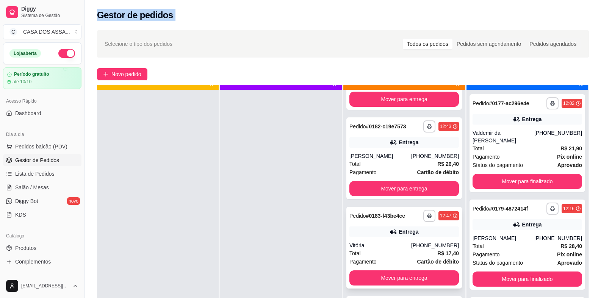
scroll to position [21, 0]
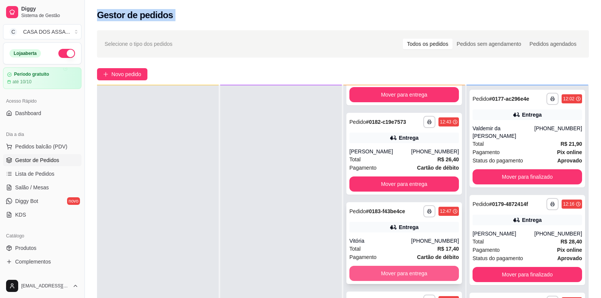
click at [404, 274] on button "Mover para entrega" at bounding box center [405, 273] width 110 height 15
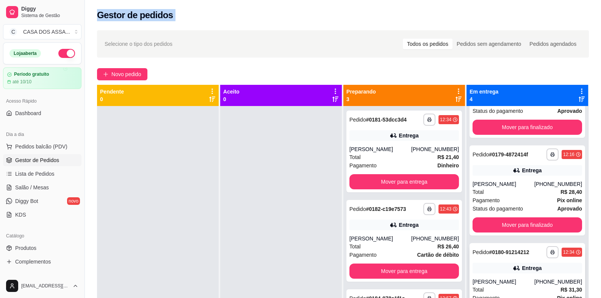
scroll to position [75, 0]
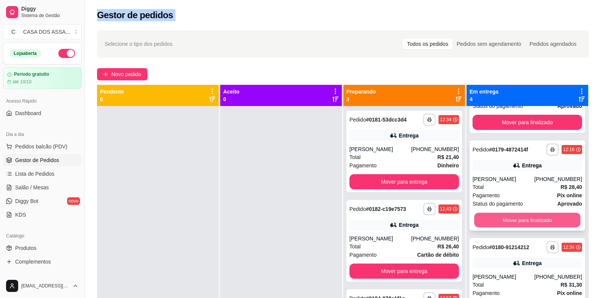
click at [516, 218] on button "Mover para finalizado" at bounding box center [527, 220] width 106 height 15
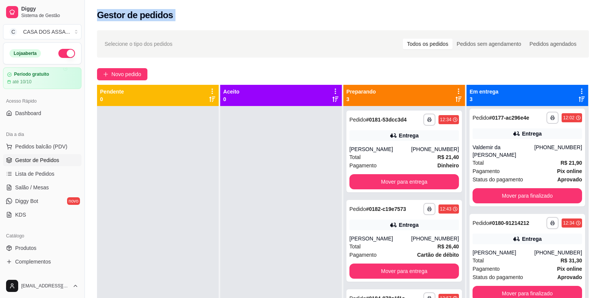
scroll to position [2, 0]
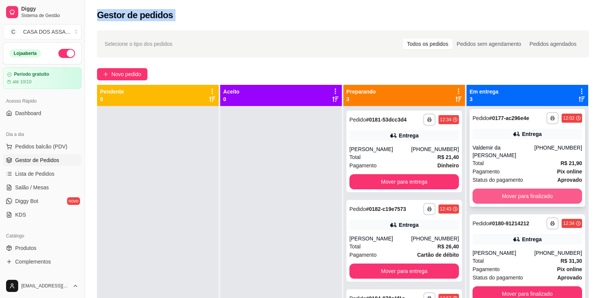
click at [518, 192] on button "Mover para finalizado" at bounding box center [528, 196] width 110 height 15
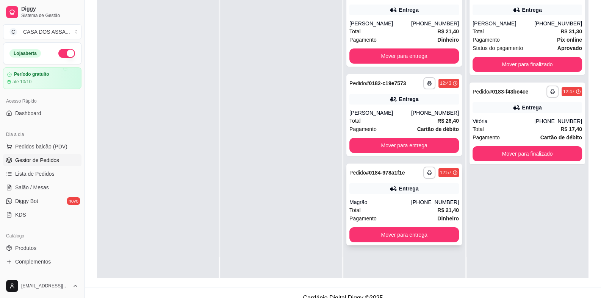
scroll to position [114, 0]
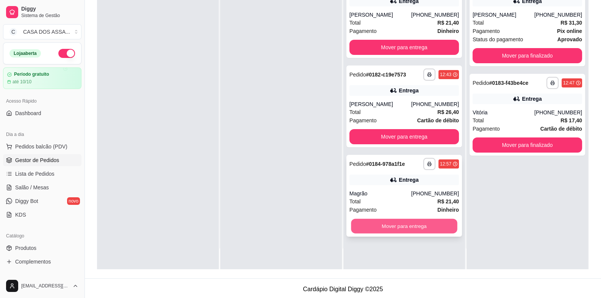
click at [401, 224] on button "Mover para entrega" at bounding box center [404, 226] width 106 height 15
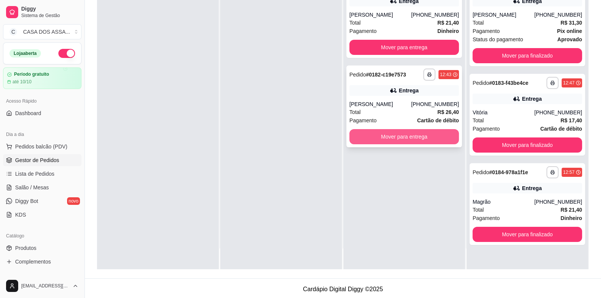
click at [396, 138] on button "Mover para entrega" at bounding box center [405, 136] width 110 height 15
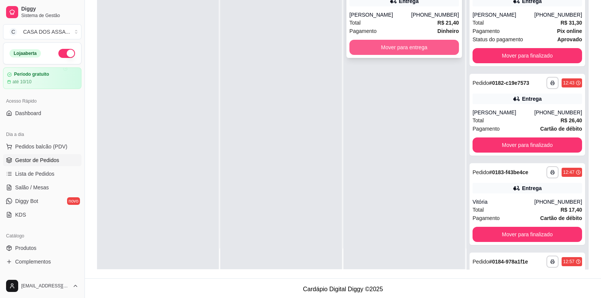
click at [395, 51] on button "Mover para entrega" at bounding box center [405, 47] width 110 height 15
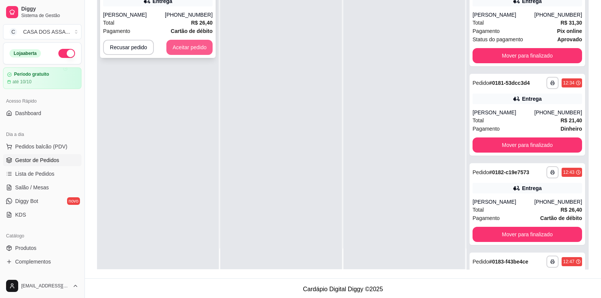
click at [181, 49] on button "Aceitar pedido" at bounding box center [189, 47] width 46 height 15
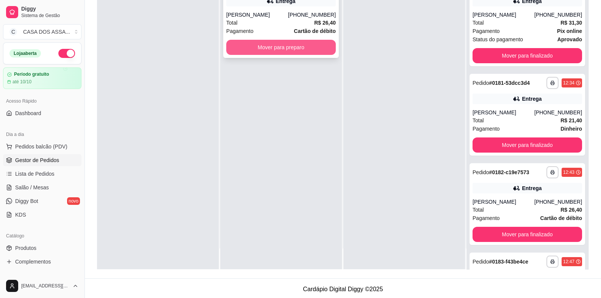
click at [288, 47] on button "Mover para preparo" at bounding box center [281, 47] width 110 height 15
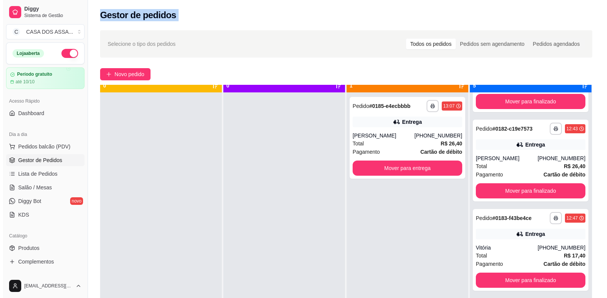
scroll to position [21, 0]
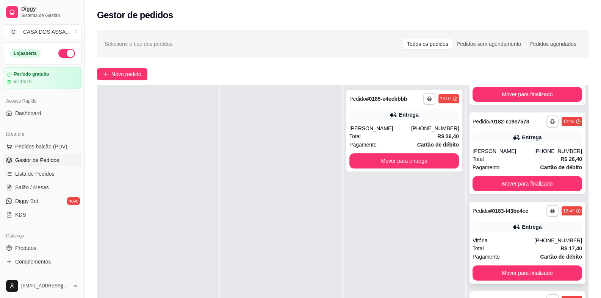
click at [503, 234] on div "**********" at bounding box center [528, 243] width 116 height 82
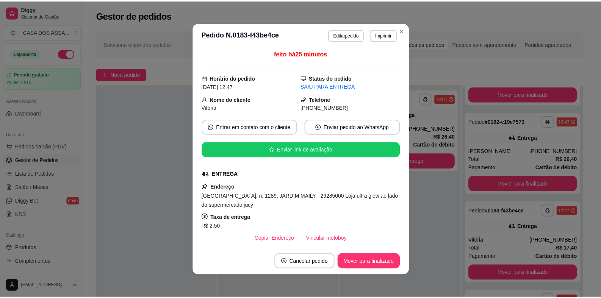
scroll to position [0, 0]
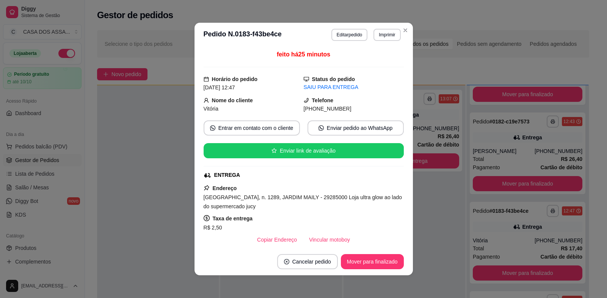
click at [211, 112] on div "Vitória" at bounding box center [254, 109] width 100 height 8
click at [328, 110] on span "[PHONE_NUMBER]" at bounding box center [328, 109] width 48 height 6
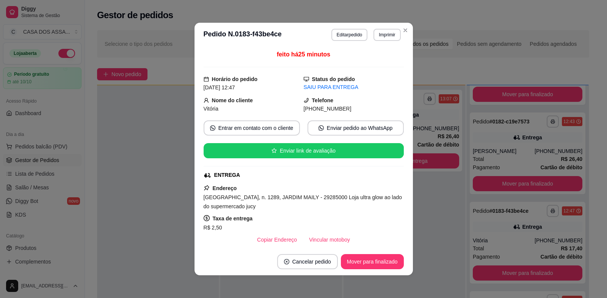
click at [318, 100] on strong "Telefone" at bounding box center [323, 100] width 22 height 6
click at [313, 109] on span "[PHONE_NUMBER]" at bounding box center [328, 109] width 48 height 6
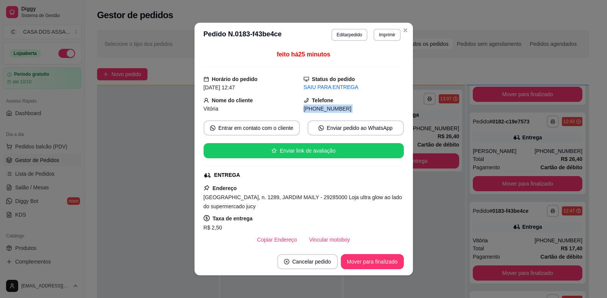
click at [313, 109] on span "[PHONE_NUMBER]" at bounding box center [328, 109] width 48 height 6
